Goal: Task Accomplishment & Management: Use online tool/utility

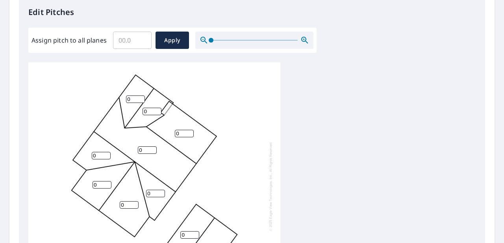
scroll to position [214, 0]
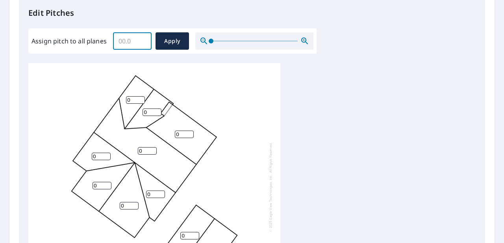
click at [123, 40] on input "Assign pitch to all planes" at bounding box center [132, 41] width 39 height 22
type input "6"
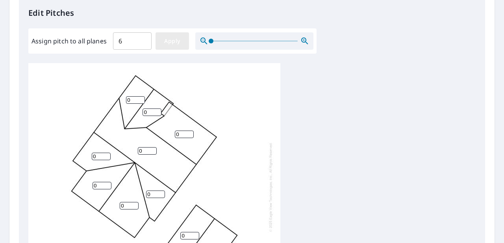
click at [170, 42] on span "Apply" at bounding box center [172, 41] width 21 height 10
type input "6"
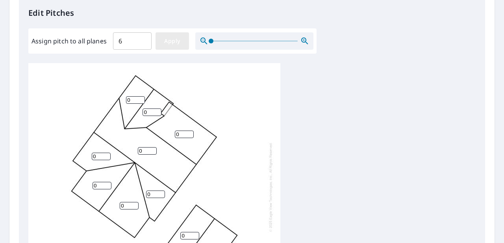
type input "6"
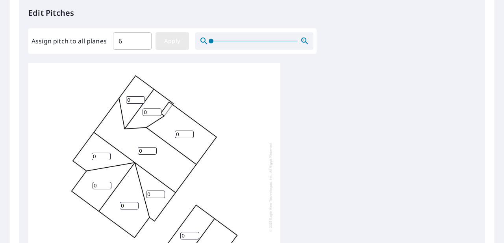
type input "6"
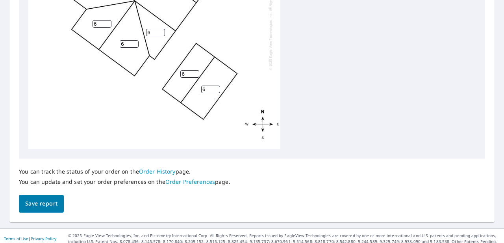
scroll to position [381, 0]
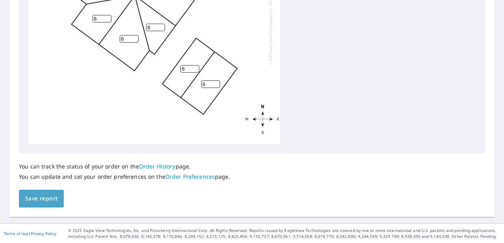
click at [52, 199] on span "Save report" at bounding box center [41, 198] width 32 height 10
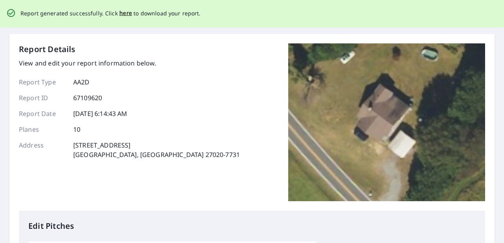
scroll to position [0, 0]
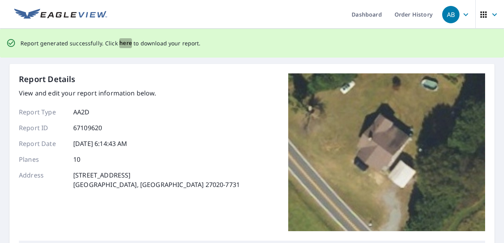
click at [121, 45] on span "here" at bounding box center [125, 43] width 13 height 10
